Goal: Communication & Community: Ask a question

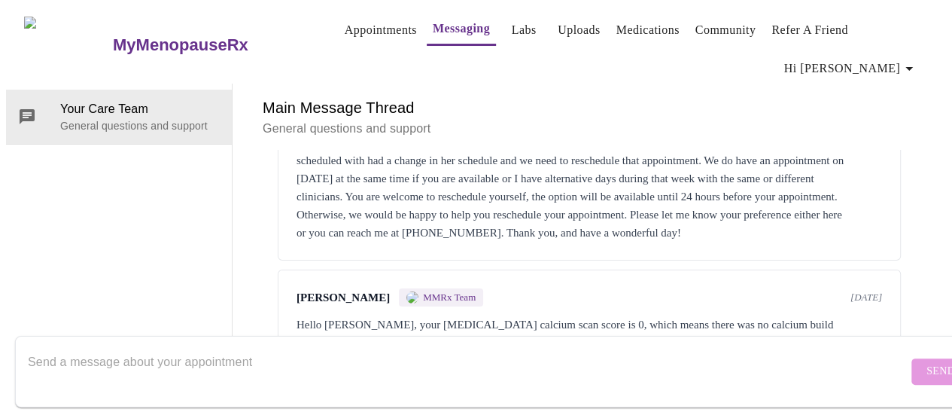
scroll to position [164, 0]
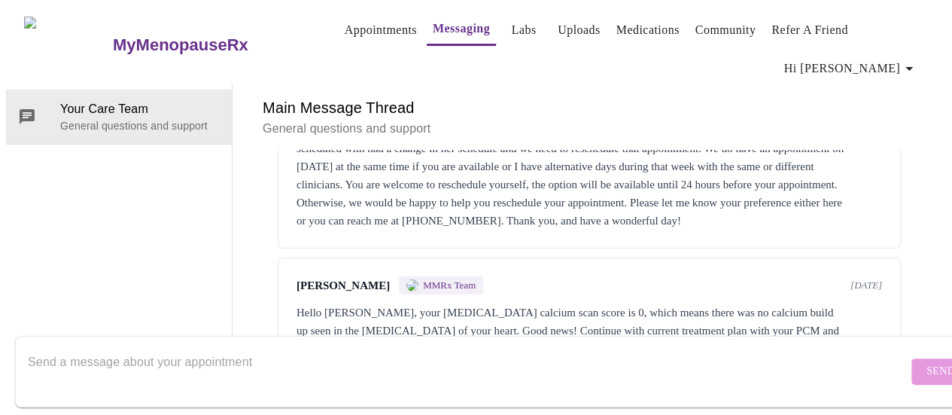
click at [327, 347] on textarea "Send a message about your appointment" at bounding box center [468, 371] width 880 height 48
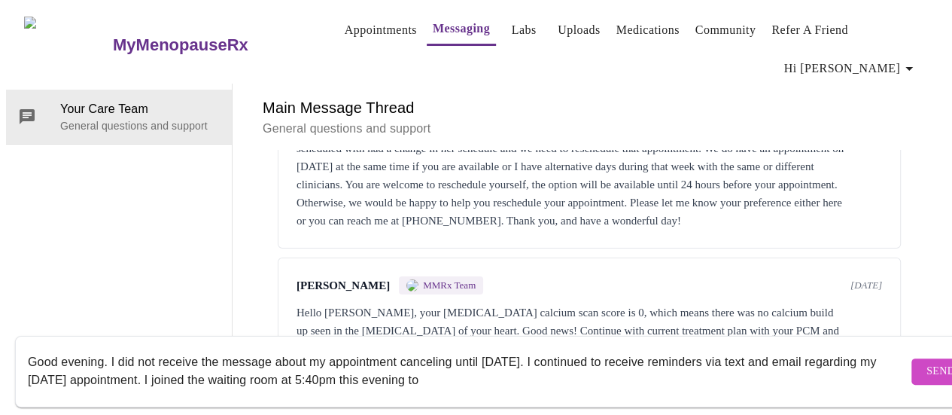
click at [224, 365] on textarea "Good evening. I did not receive the message about my appointment canceling unti…" at bounding box center [468, 371] width 880 height 48
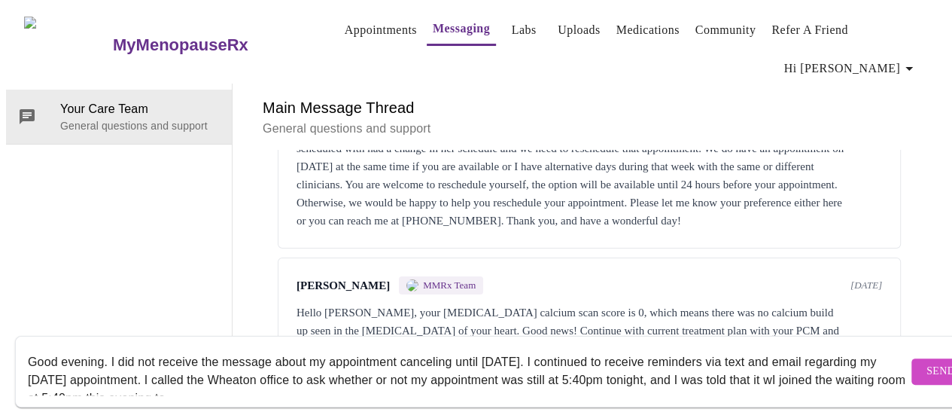
scroll to position [11, 0]
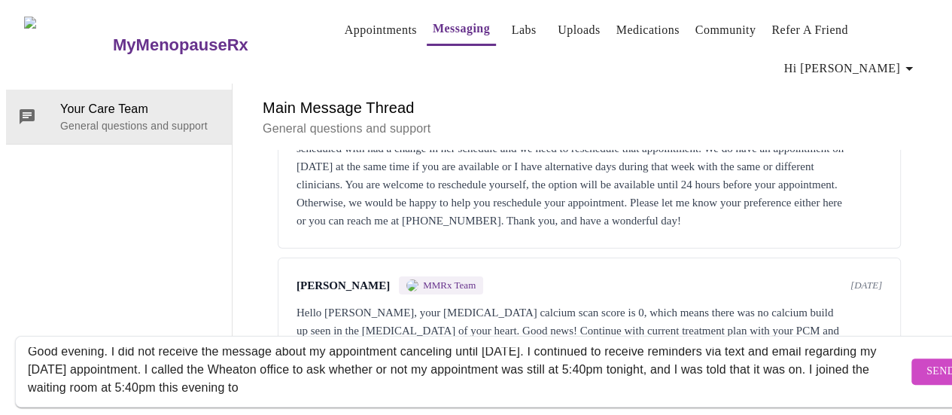
click at [351, 370] on textarea "Good evening. I did not receive the message about my appointment canceling unti…" at bounding box center [468, 371] width 880 height 48
click at [646, 377] on textarea "Good evening. I did not receive the message about my appointment canceling unti…" at bounding box center [468, 371] width 880 height 48
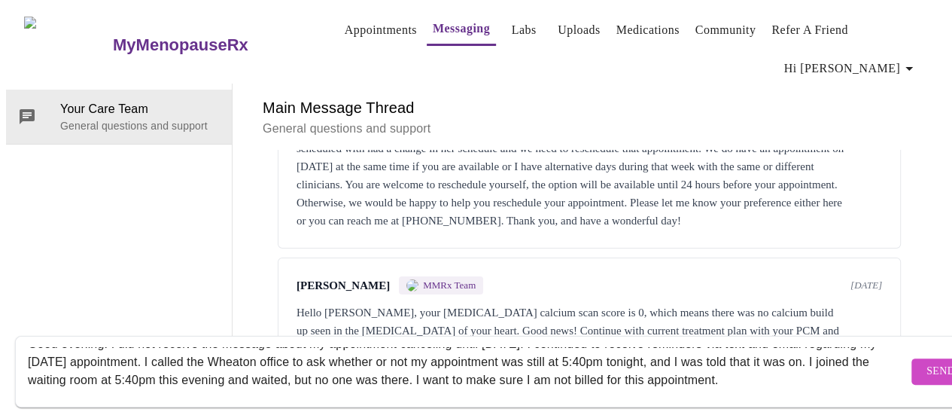
scroll to position [47, 0]
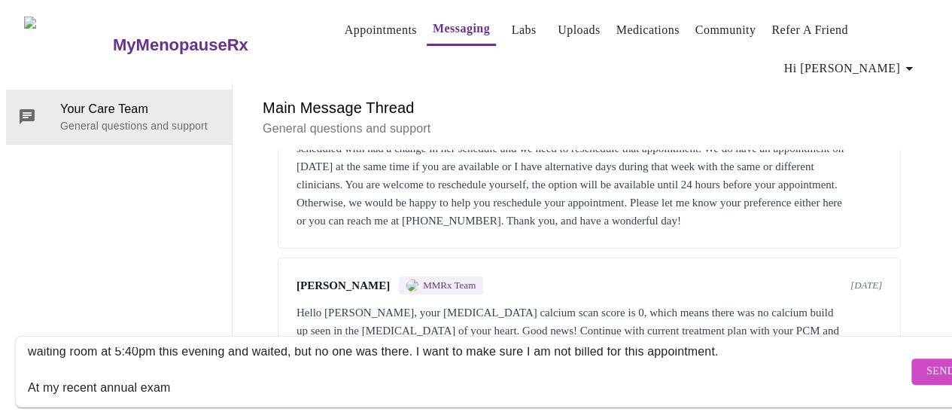
drag, startPoint x: 646, startPoint y: 377, endPoint x: 170, endPoint y: 373, distance: 475.8
click at [170, 373] on textarea "Good evening. I did not receive the message about my appointment canceling unti…" at bounding box center [468, 371] width 880 height 48
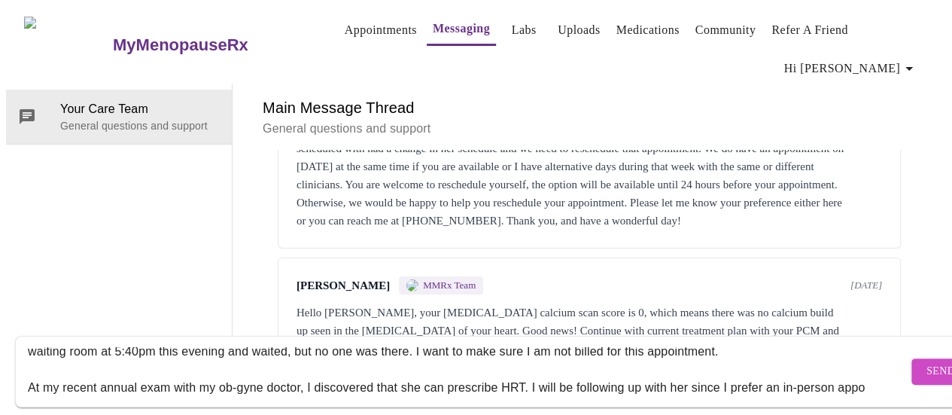
scroll to position [65, 0]
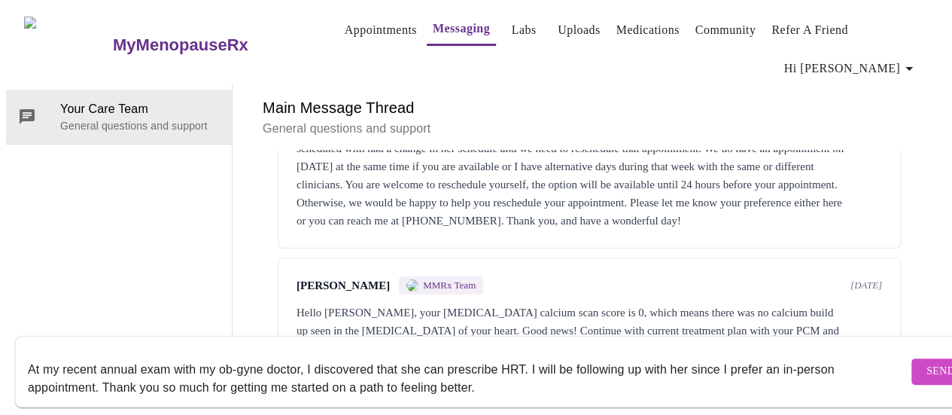
type textarea "Good evening. I did not receive the message about my appointment canceling unti…"
click at [912, 359] on button "Send" at bounding box center [941, 371] width 59 height 26
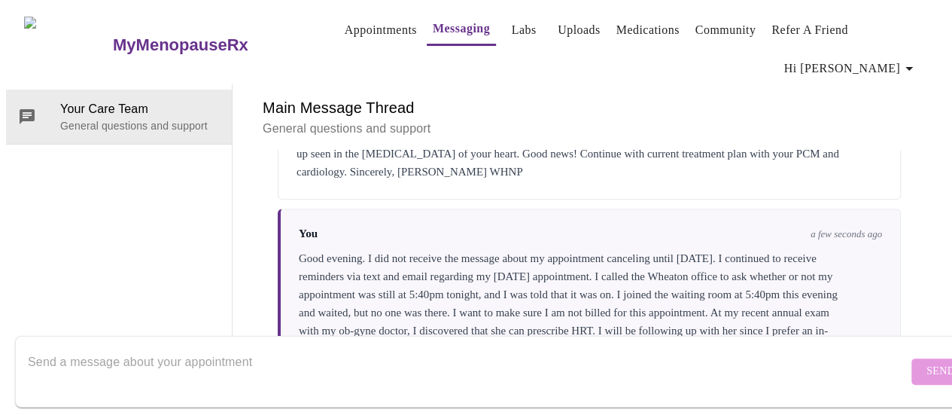
scroll to position [363, 0]
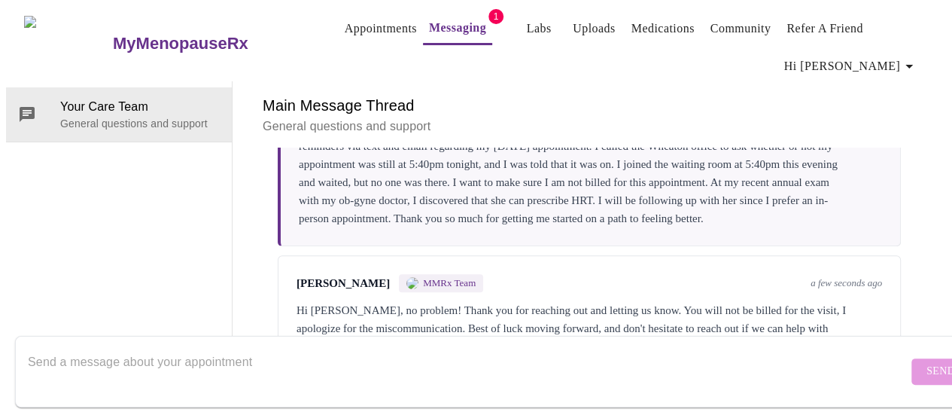
scroll to position [440, 0]
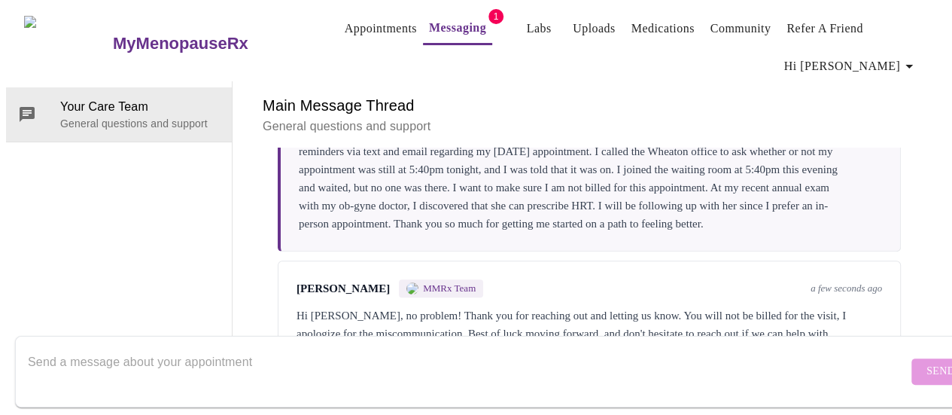
click at [163, 349] on textarea "Send a message about your appointment" at bounding box center [468, 371] width 880 height 48
type textarea "Thank you!"
click at [927, 364] on span "Send" at bounding box center [941, 371] width 29 height 19
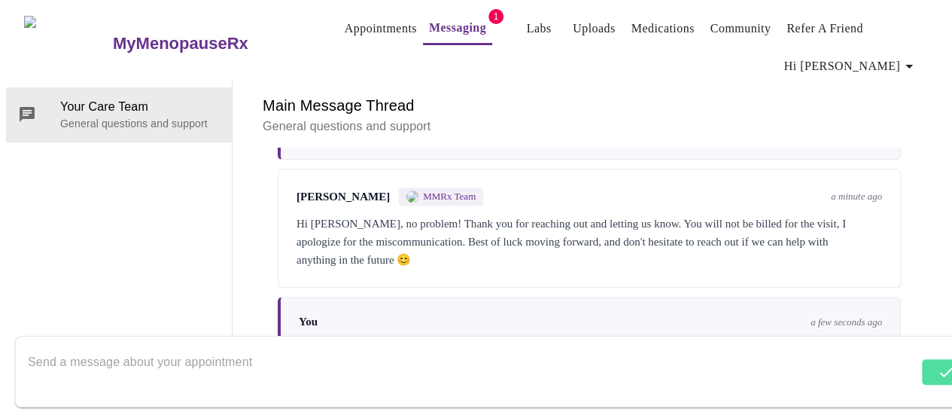
scroll to position [583, 0]
